Goal: Obtain resource: Obtain resource

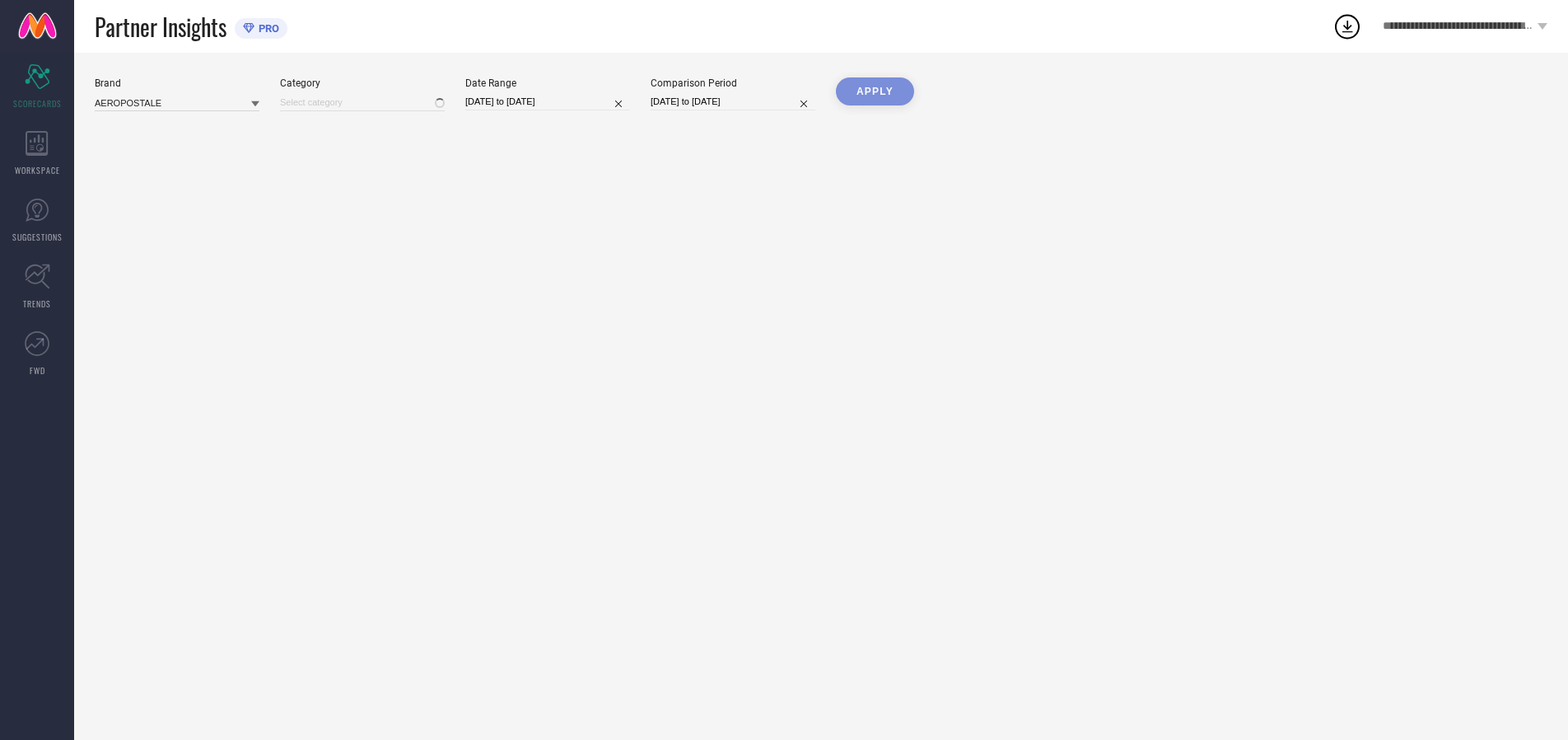
type input "All"
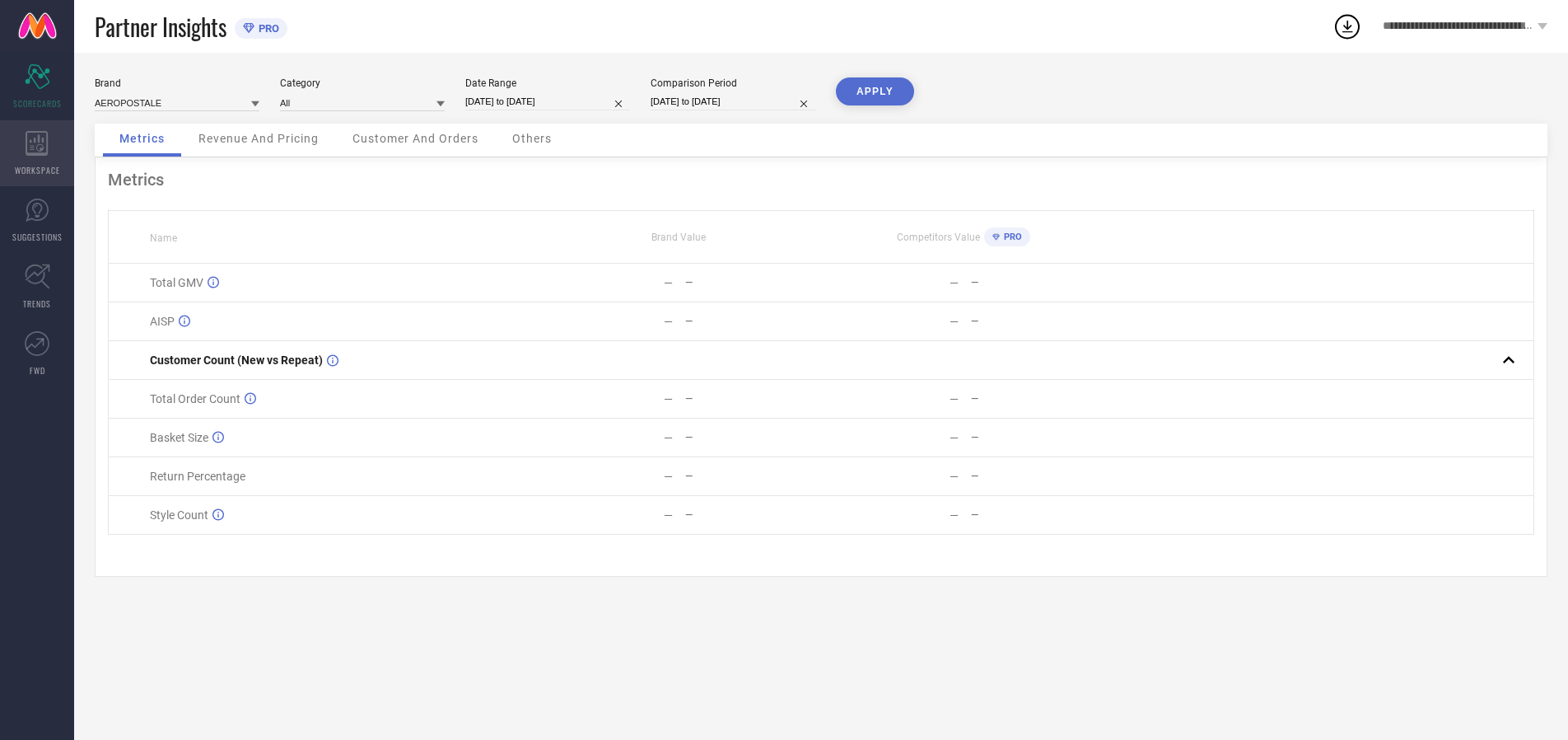
click at [37, 153] on icon at bounding box center [36, 143] width 22 height 24
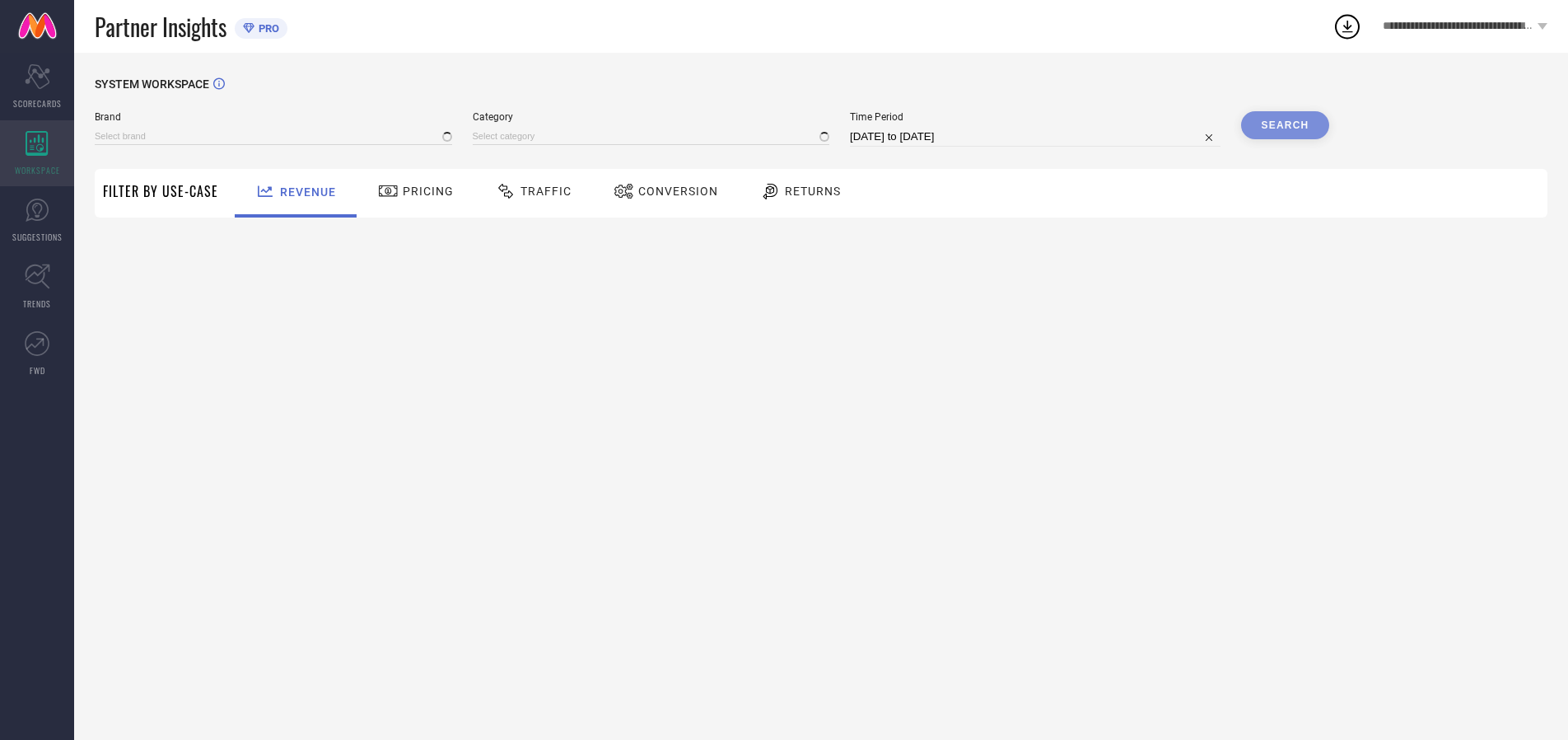
type input "AEROPOSTALE"
type input "All"
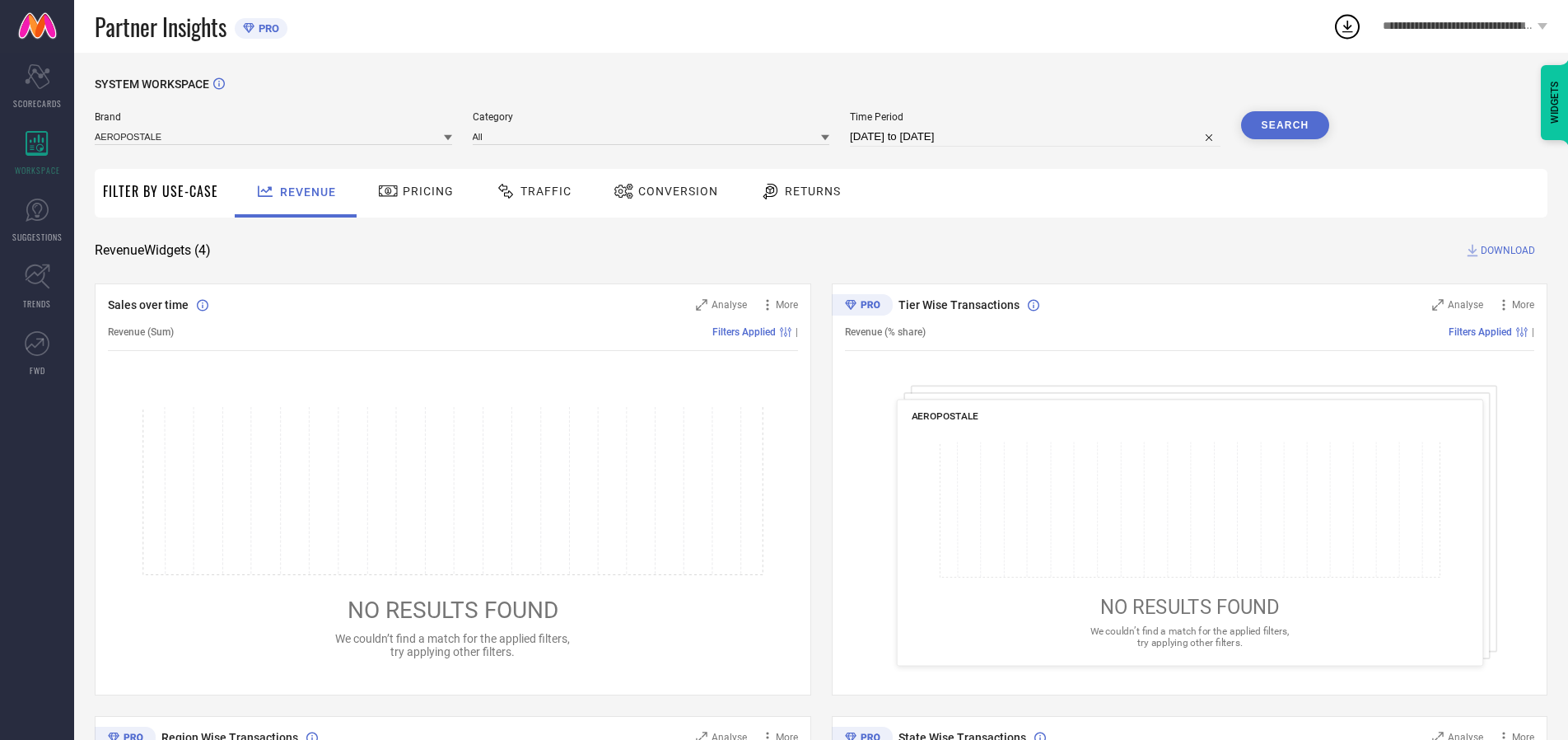
click at [673, 191] on span "Conversion" at bounding box center [678, 191] width 80 height 13
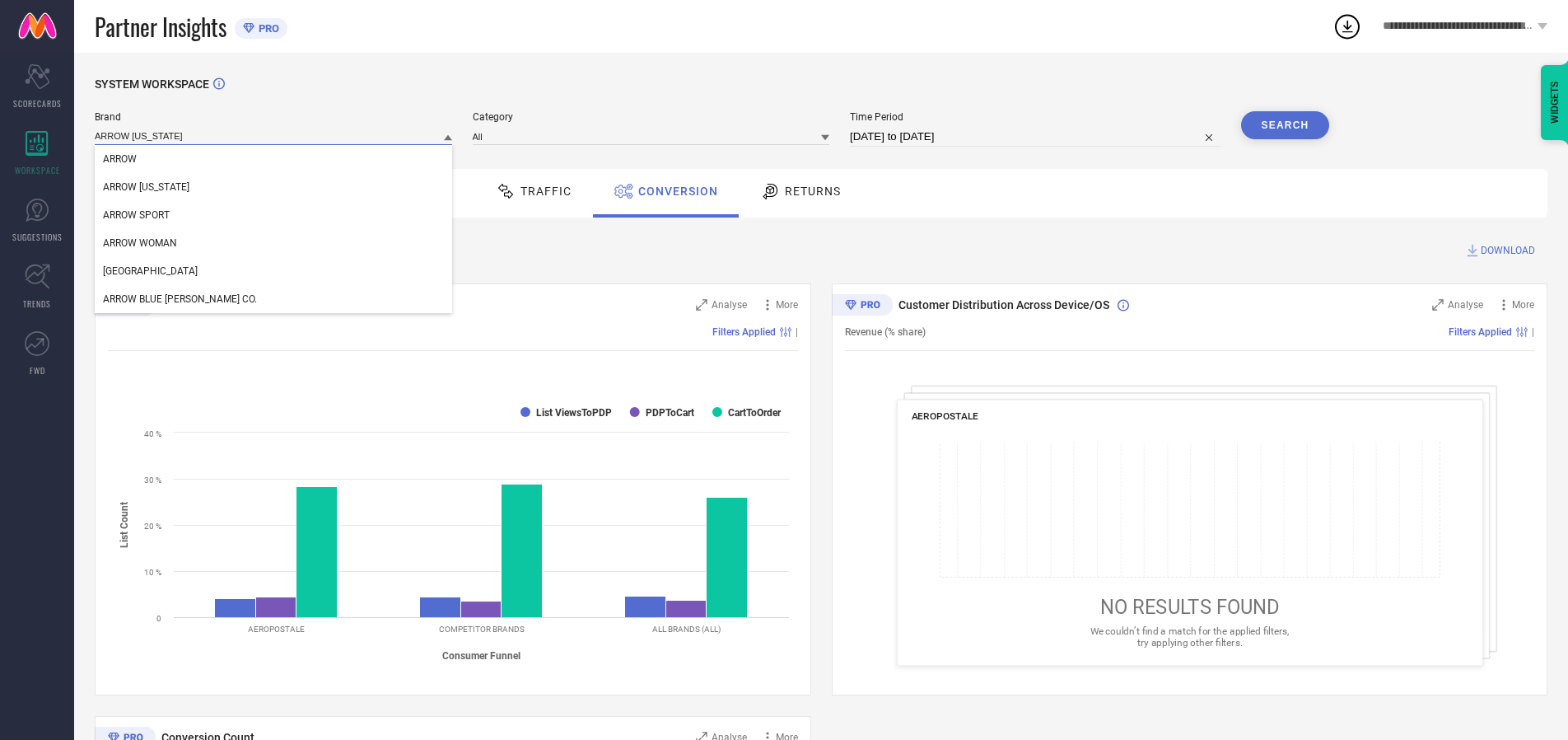
type input "ARROW [US_STATE]"
click at [145, 187] on span "ARROW [US_STATE]" at bounding box center [146, 187] width 86 height 12
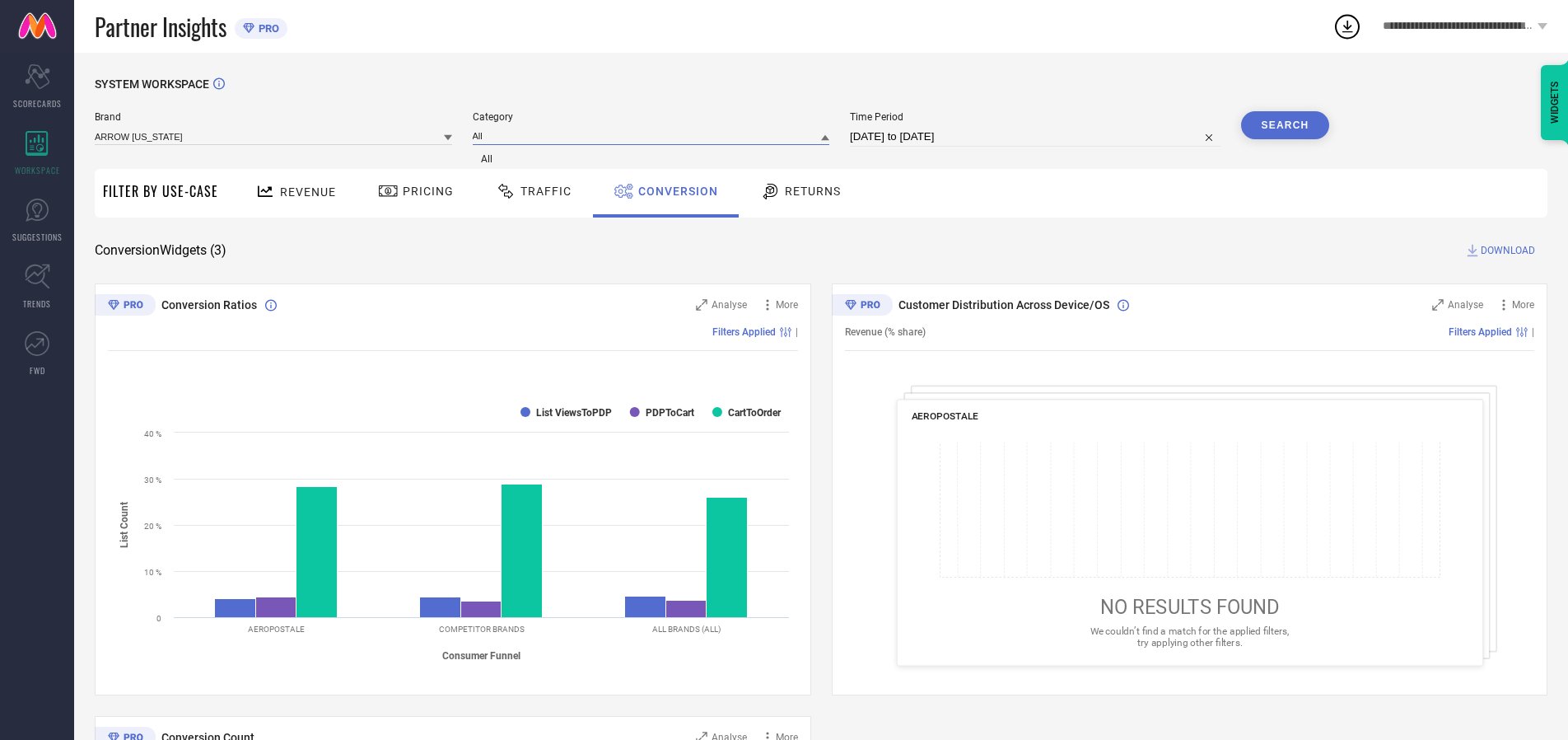
type input "All"
click at [489, 159] on span "All" at bounding box center [487, 159] width 12 height 12
click at [1038, 137] on input "[DATE] to [DATE]" at bounding box center [1035, 137] width 370 height 20
select select "6"
select select "2025"
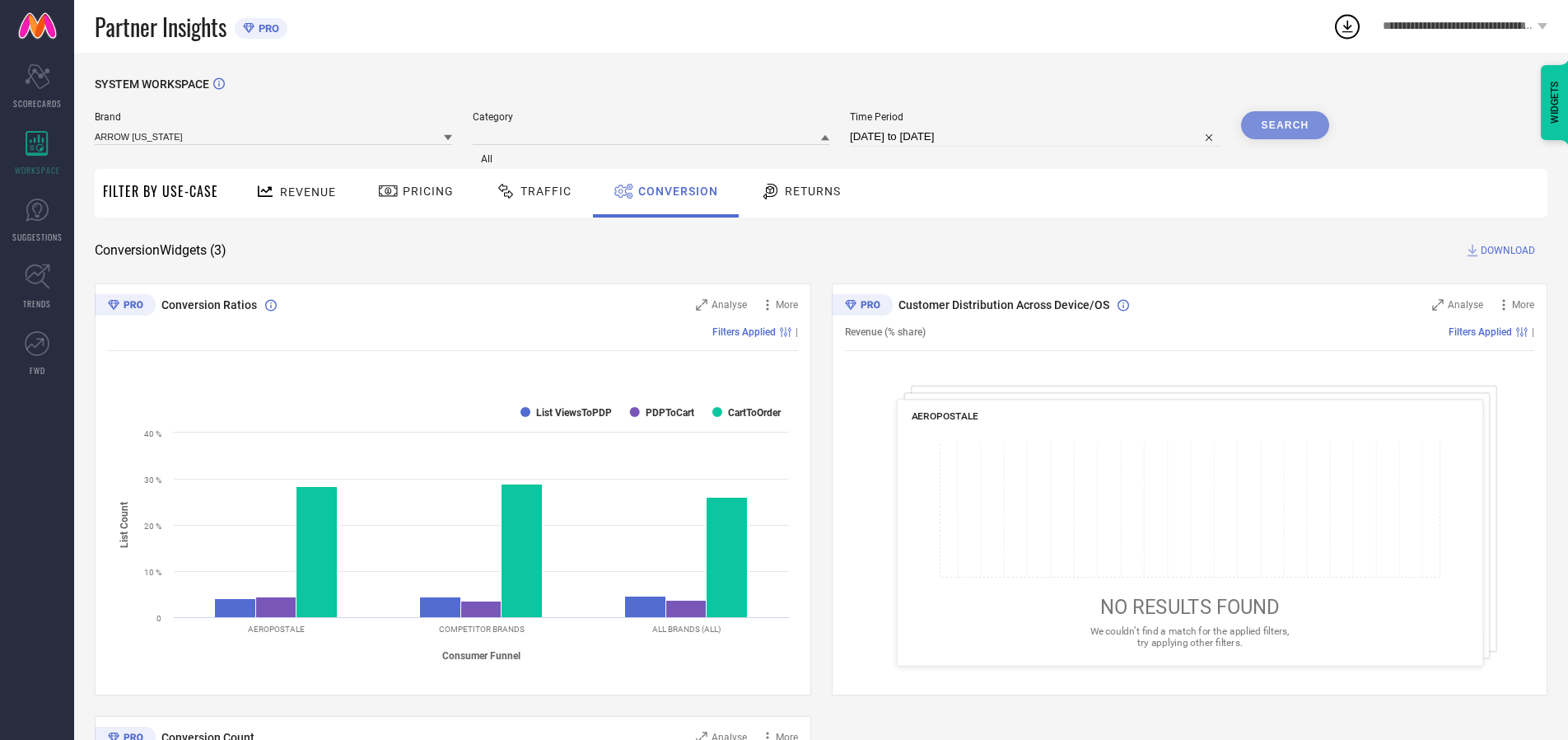
select select "7"
select select "2025"
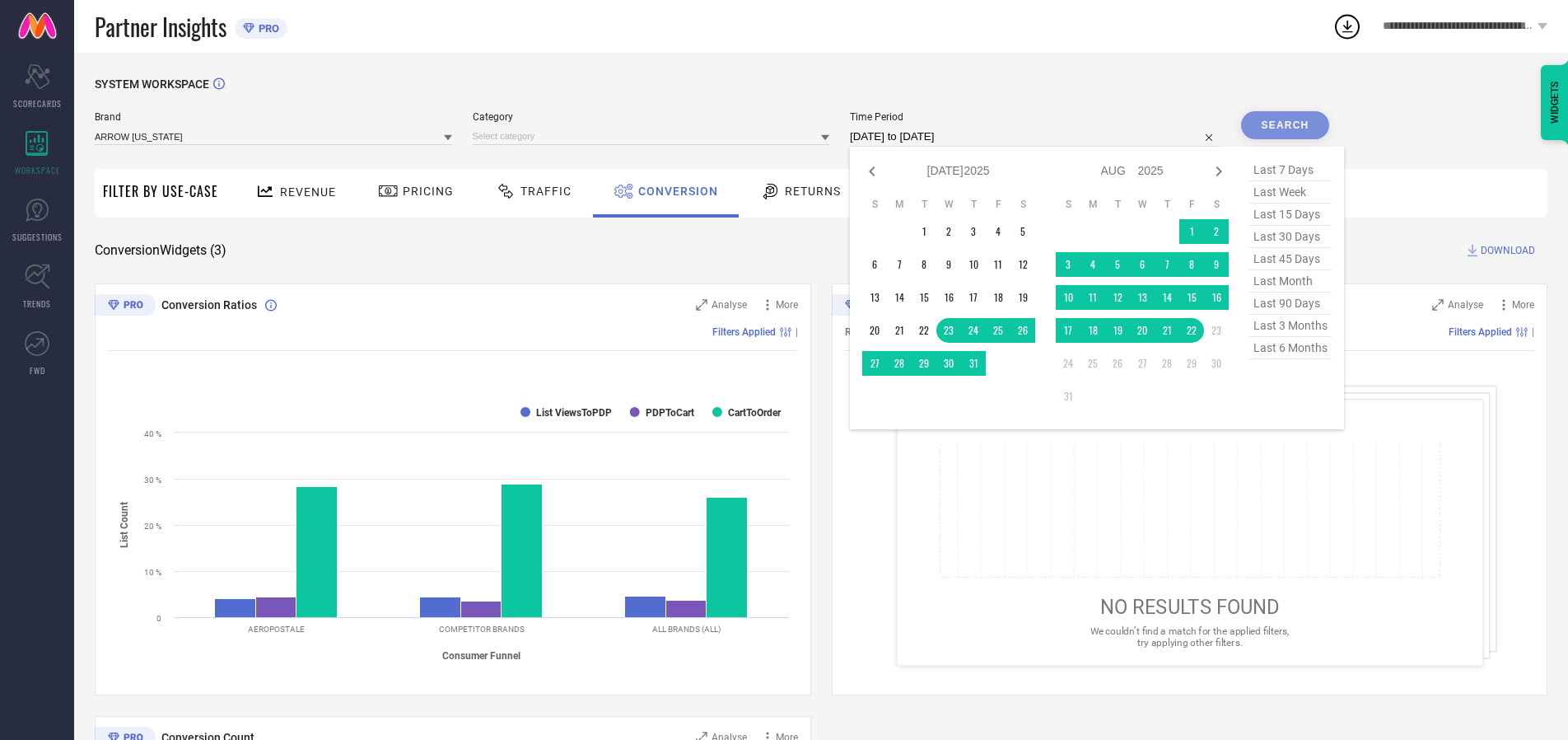
click at [1197, 330] on td "22" at bounding box center [1192, 329] width 24 height 24
type input "[DATE] to [DATE]"
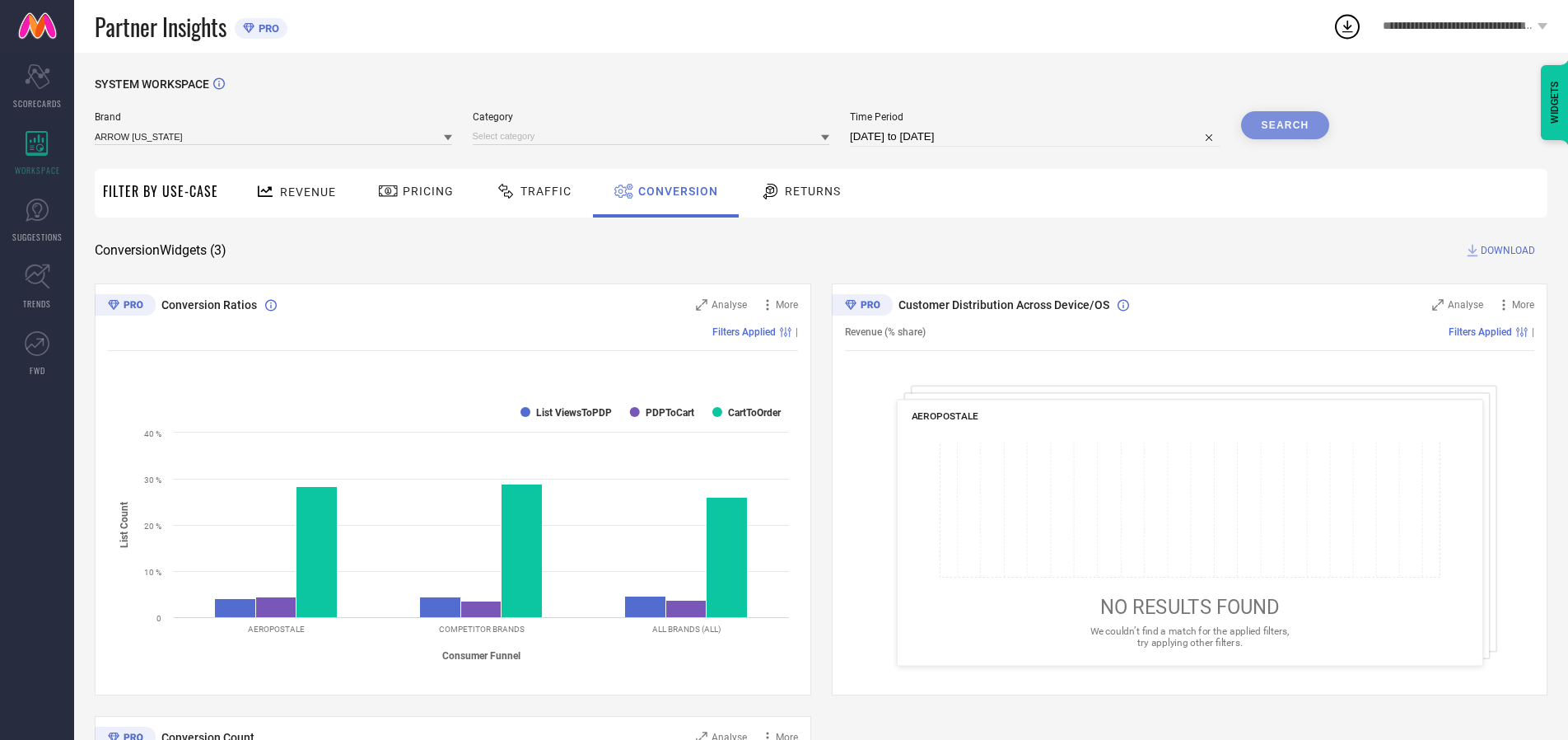
click at [1285, 125] on div "Search" at bounding box center [1285, 125] width 89 height 28
click at [1508, 250] on span "DOWNLOAD" at bounding box center [1508, 250] width 55 height 17
click at [674, 191] on span "Conversion" at bounding box center [678, 191] width 80 height 13
type input "FLYING MACHINE"
type input "All"
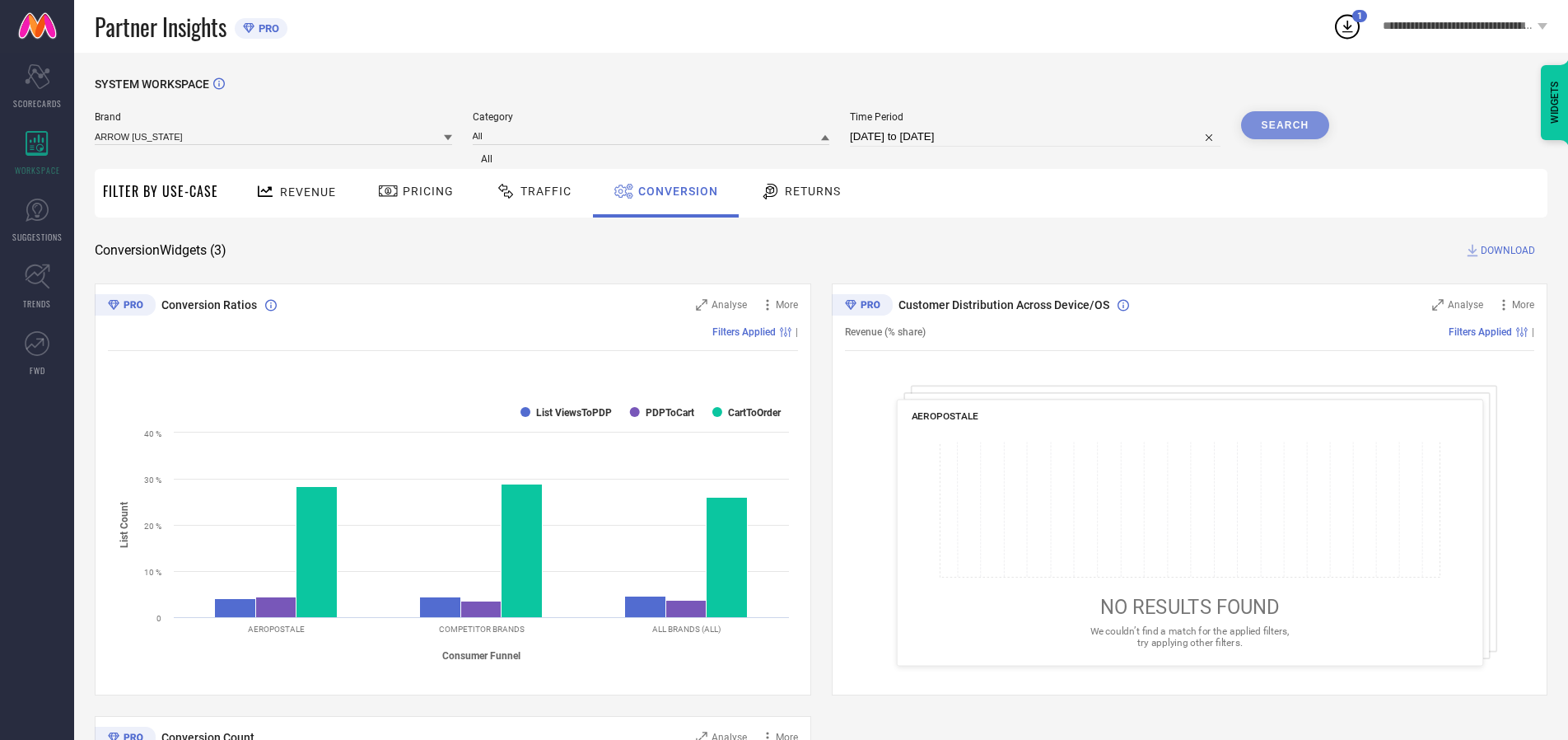
click at [1285, 125] on div "Search" at bounding box center [1285, 125] width 89 height 28
click at [1508, 250] on span "DOWNLOAD" at bounding box center [1508, 250] width 55 height 17
click at [674, 191] on span "Conversion" at bounding box center [678, 191] width 80 height 13
type input "ARROW"
